Goal: Task Accomplishment & Management: Manage account settings

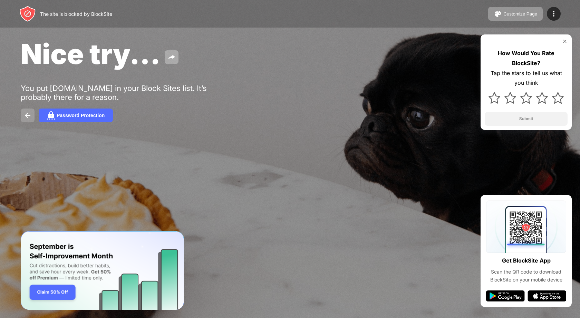
click at [30, 115] on img at bounding box center [27, 115] width 8 height 8
click at [30, 116] on img at bounding box center [27, 115] width 8 height 8
click at [29, 112] on img at bounding box center [27, 115] width 8 height 8
click at [166, 58] on button at bounding box center [172, 57] width 14 height 14
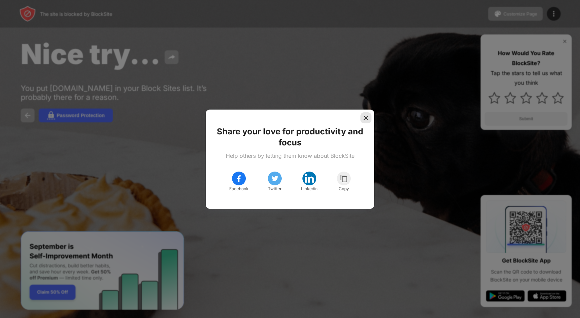
click at [368, 117] on img at bounding box center [365, 118] width 7 height 7
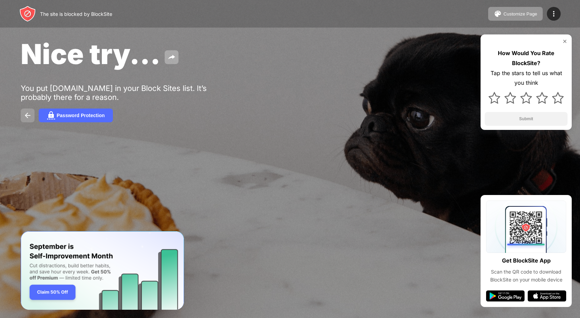
click at [31, 115] on img at bounding box center [27, 115] width 8 height 8
click at [56, 115] on button "Password Protection" at bounding box center [76, 116] width 74 height 14
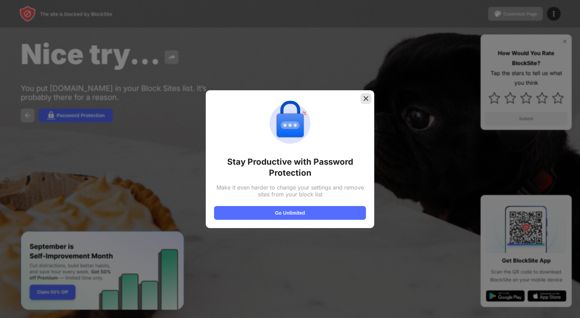
click at [368, 96] on img at bounding box center [365, 98] width 7 height 7
